Goal: Task Accomplishment & Management: Manage account settings

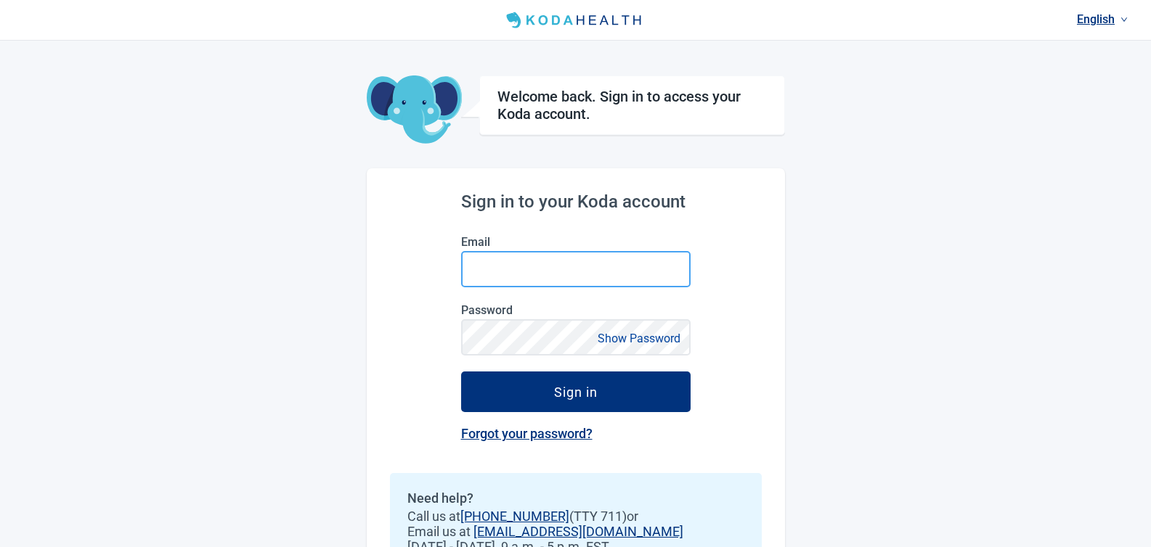
type input "[EMAIL_ADDRESS][DOMAIN_NAME]"
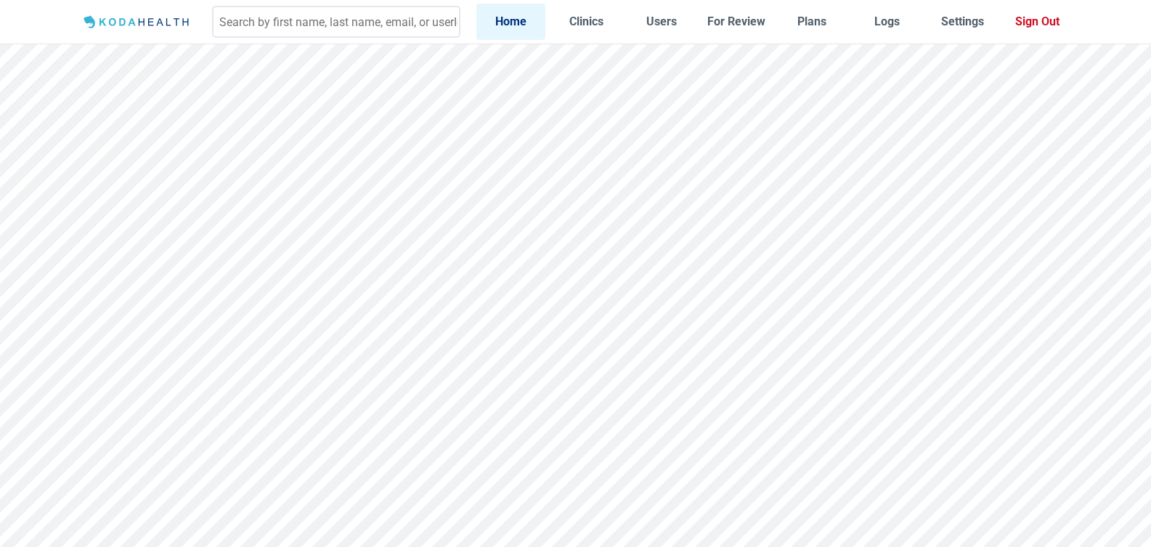
click at [1054, 21] on button "Sign Out" at bounding box center [1037, 22] width 70 height 36
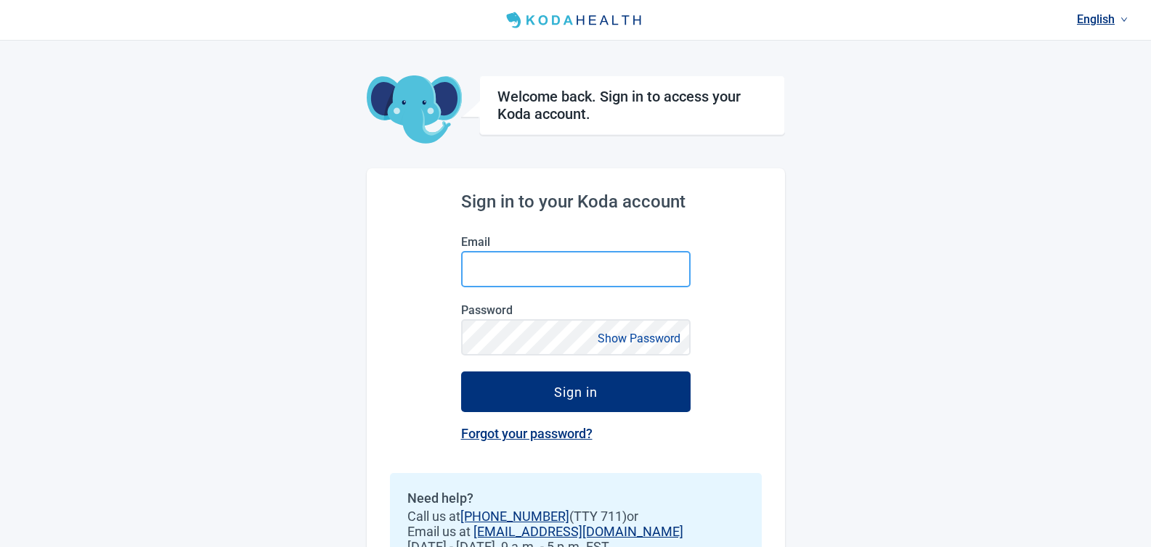
type input "[EMAIL_ADDRESS][DOMAIN_NAME]"
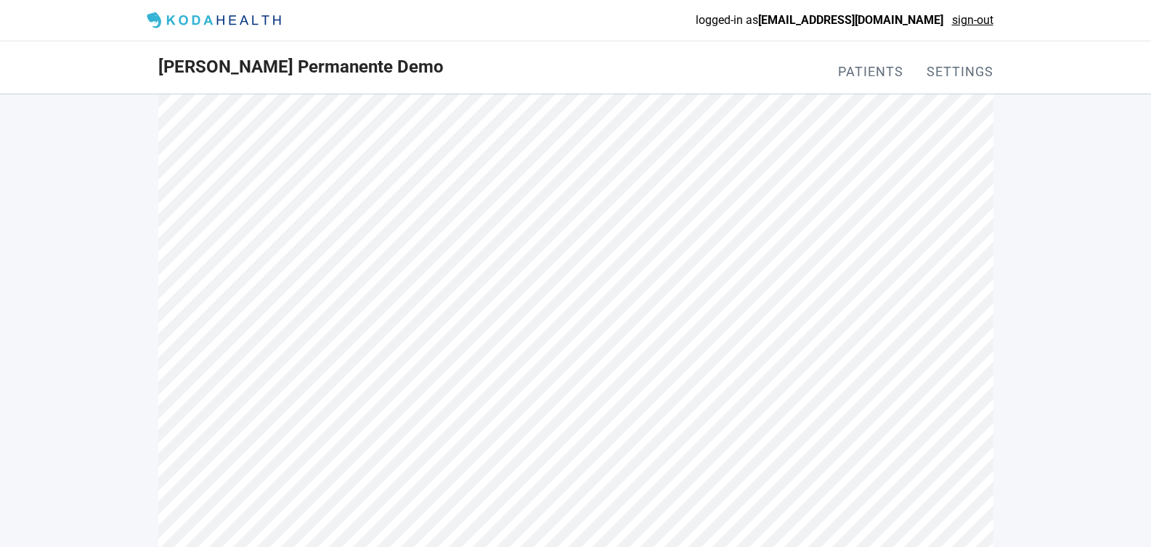
scroll to position [67, 0]
